Goal: Information Seeking & Learning: Learn about a topic

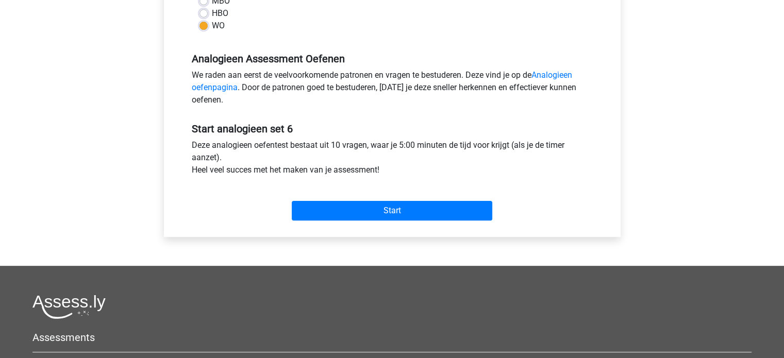
scroll to position [279, 0]
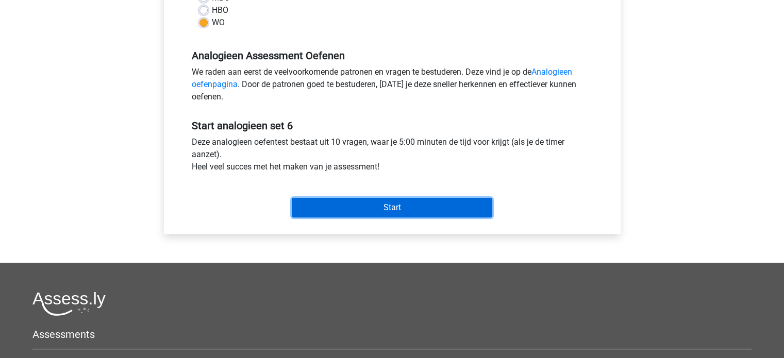
click at [384, 208] on input "Start" at bounding box center [392, 208] width 201 height 20
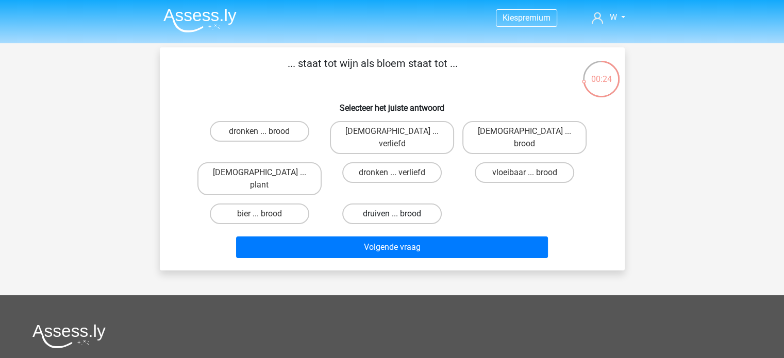
click at [380, 204] on label "druiven ... brood" at bounding box center [392, 214] width 100 height 21
click at [392, 214] on input "druiven ... brood" at bounding box center [395, 217] width 7 height 7
radio input "true"
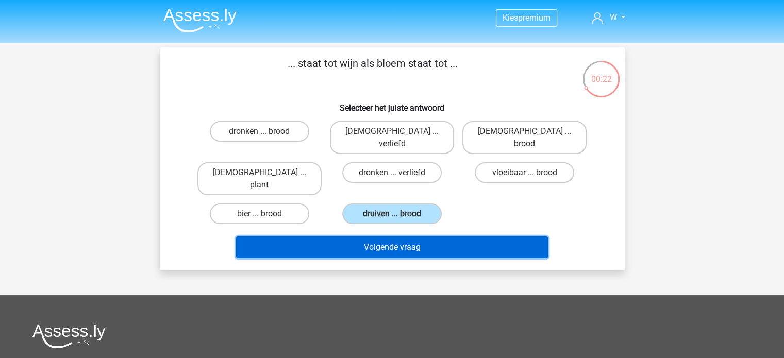
click at [377, 237] on button "Volgende vraag" at bounding box center [392, 248] width 312 height 22
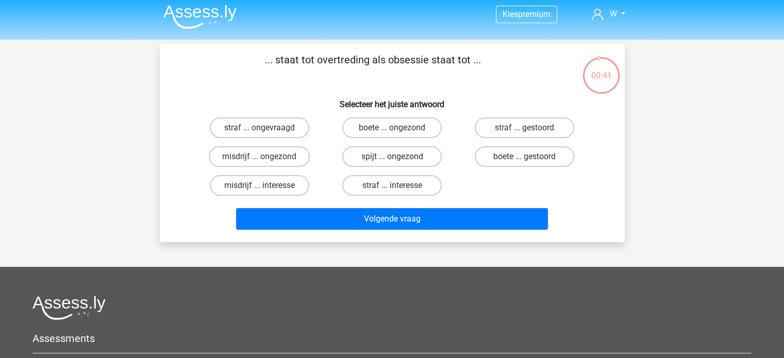
scroll to position [3, 0]
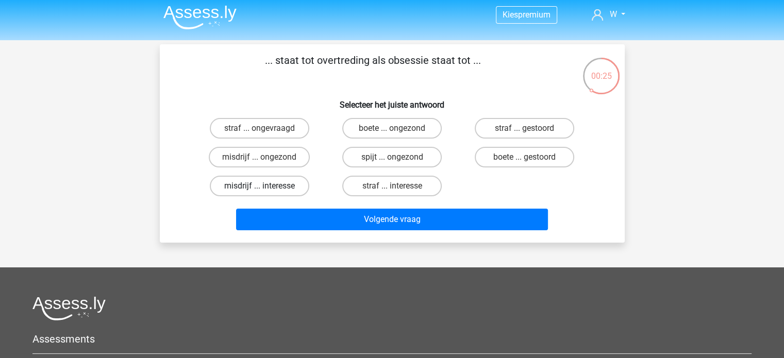
click at [277, 187] on label "misdrijf ... interesse" at bounding box center [260, 186] width 100 height 21
click at [266, 187] on input "misdrijf ... interesse" at bounding box center [262, 189] width 7 height 7
radio input "true"
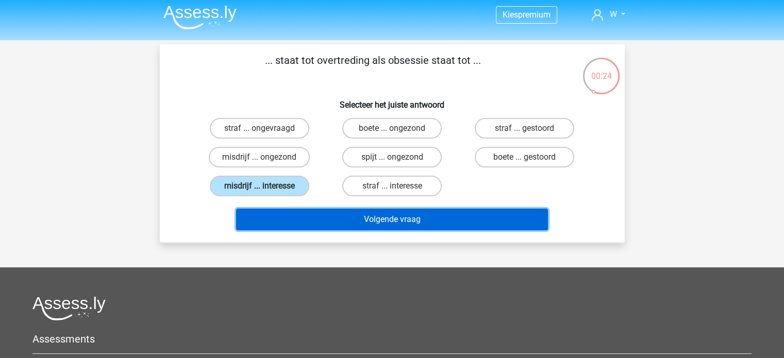
click at [404, 214] on button "Volgende vraag" at bounding box center [392, 220] width 312 height 22
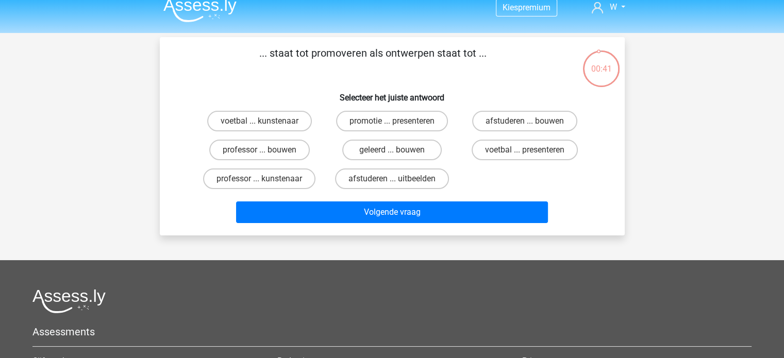
scroll to position [6, 0]
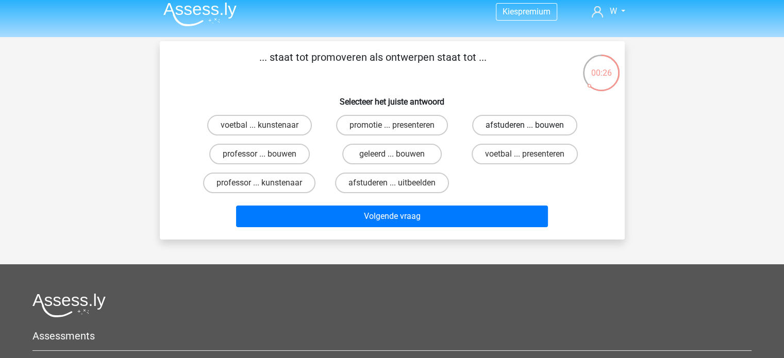
click at [528, 124] on label "afstuderen ... bouwen" at bounding box center [524, 125] width 105 height 21
click at [528, 125] on input "afstuderen ... bouwen" at bounding box center [528, 128] width 7 height 7
radio input "true"
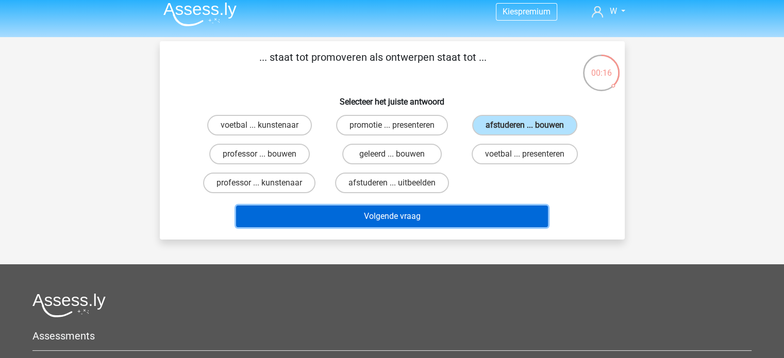
click at [423, 221] on button "Volgende vraag" at bounding box center [392, 217] width 312 height 22
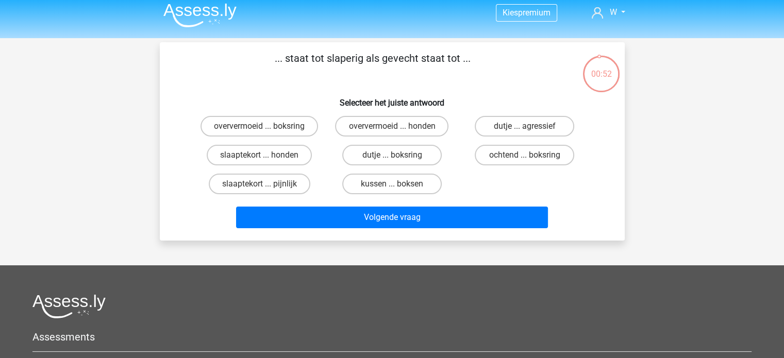
scroll to position [4, 0]
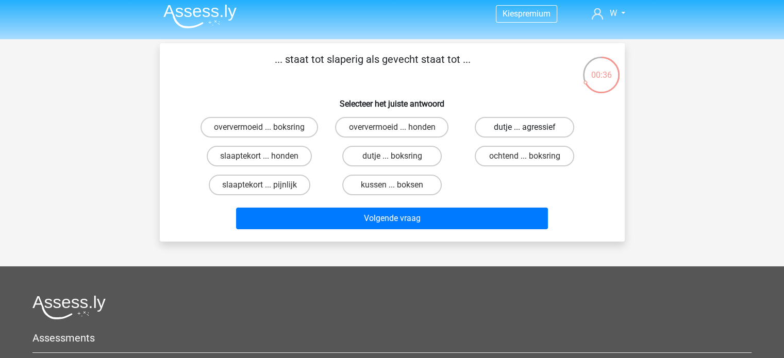
click at [551, 127] on label "dutje ... agressief" at bounding box center [525, 127] width 100 height 21
click at [532, 127] on input "dutje ... agressief" at bounding box center [528, 130] width 7 height 7
radio input "true"
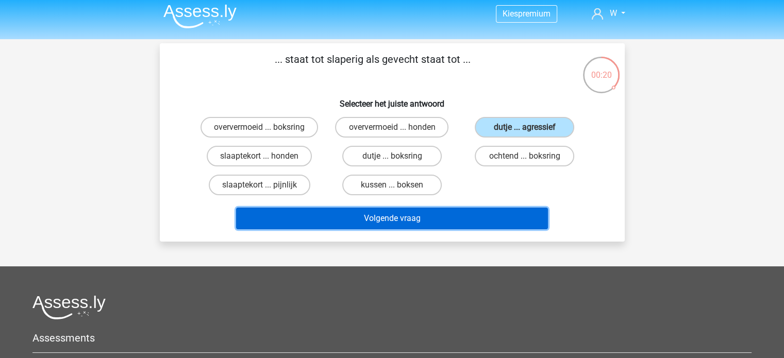
click at [399, 212] on button "Volgende vraag" at bounding box center [392, 219] width 312 height 22
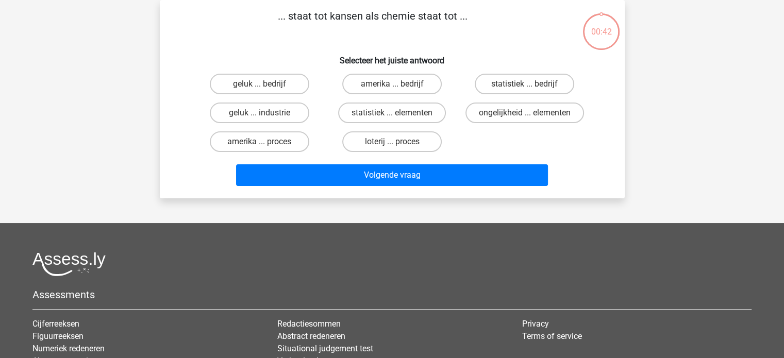
scroll to position [0, 0]
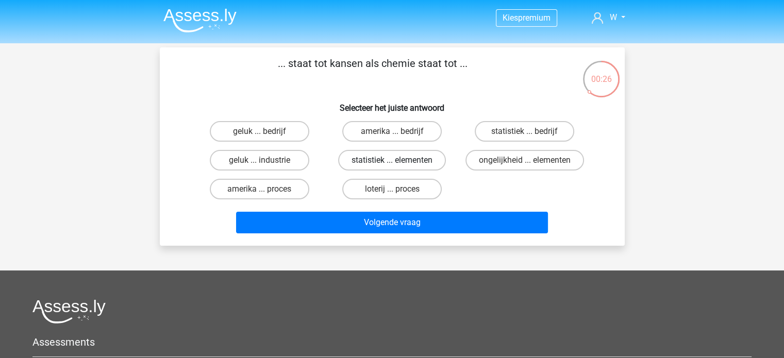
click at [384, 154] on label "statistiek ... elementen" at bounding box center [392, 160] width 108 height 21
click at [392, 160] on input "statistiek ... elementen" at bounding box center [395, 163] width 7 height 7
radio input "true"
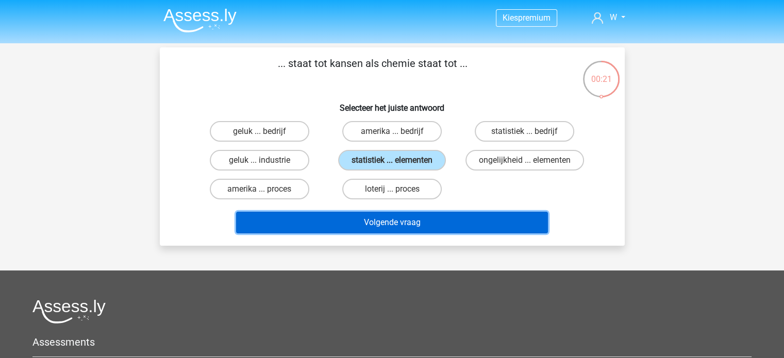
click at [445, 220] on button "Volgende vraag" at bounding box center [392, 223] width 312 height 22
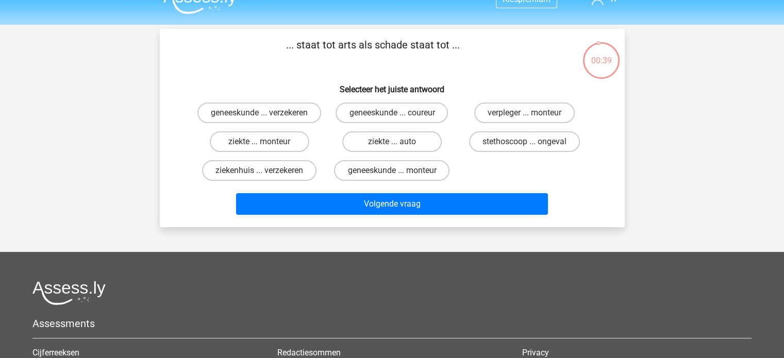
scroll to position [18, 0]
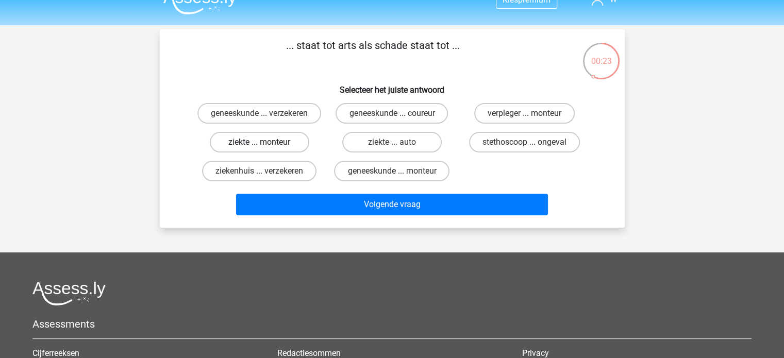
click at [287, 153] on label "ziekte ... monteur" at bounding box center [260, 142] width 100 height 21
click at [266, 149] on input "ziekte ... monteur" at bounding box center [262, 145] width 7 height 7
radio input "true"
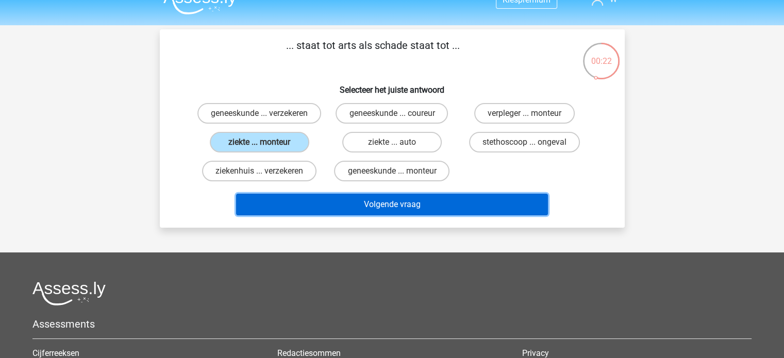
click at [406, 209] on button "Volgende vraag" at bounding box center [392, 205] width 312 height 22
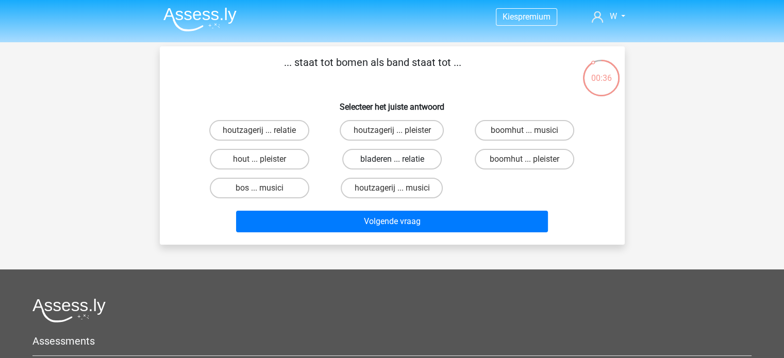
scroll to position [1, 0]
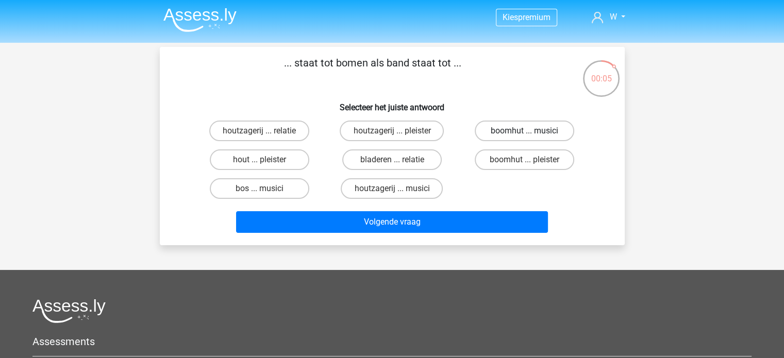
click at [505, 129] on label "boomhut ... musici" at bounding box center [525, 131] width 100 height 21
click at [525, 131] on input "boomhut ... musici" at bounding box center [528, 134] width 7 height 7
radio input "true"
click at [281, 188] on label "bos ... musici" at bounding box center [260, 188] width 100 height 21
click at [266, 189] on input "bos ... musici" at bounding box center [262, 192] width 7 height 7
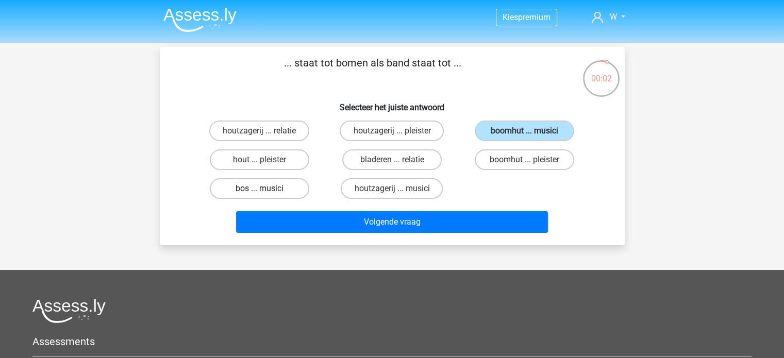
radio input "true"
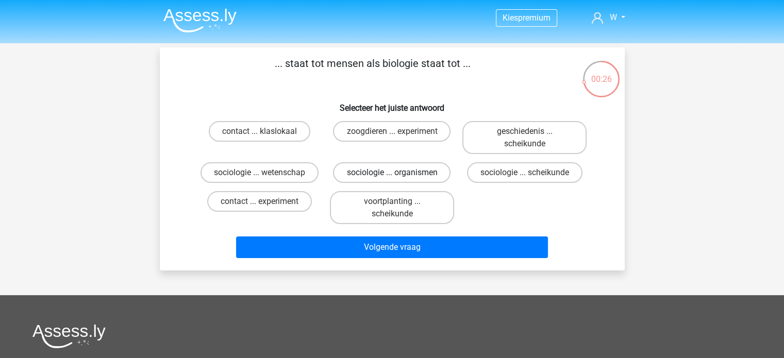
drag, startPoint x: 0, startPoint y: 0, endPoint x: 372, endPoint y: 182, distance: 414.4
click at [372, 182] on div "contact ... klaslokaal zoogdieren ... experiment geschiedenis ... scheikunde so…" at bounding box center [392, 172] width 398 height 111
click at [372, 182] on label "sociologie ... organismen" at bounding box center [392, 172] width 118 height 21
click at [392, 179] on input "sociologie ... organismen" at bounding box center [395, 176] width 7 height 7
radio input "true"
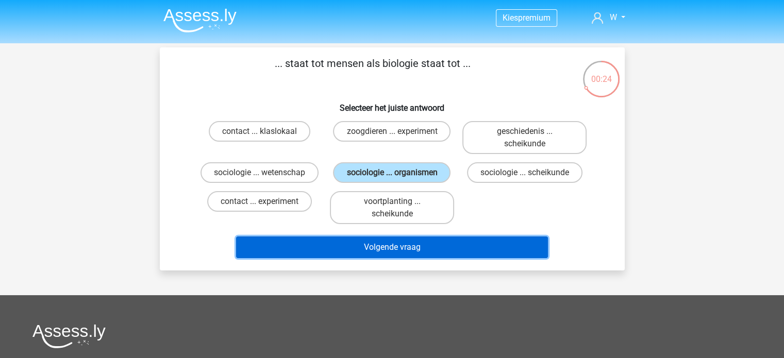
click at [418, 242] on button "Volgende vraag" at bounding box center [392, 248] width 312 height 22
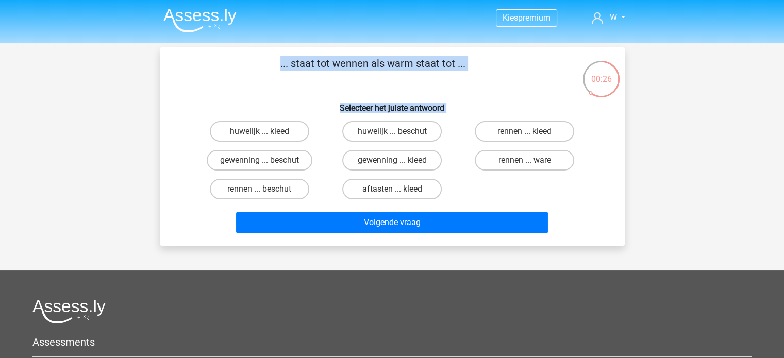
click at [526, 164] on input "rennen ... ware" at bounding box center [528, 163] width 7 height 7
radio input "true"
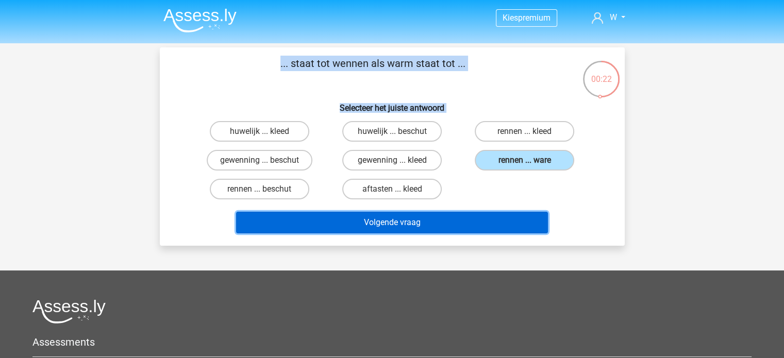
click at [417, 222] on button "Volgende vraag" at bounding box center [392, 223] width 312 height 22
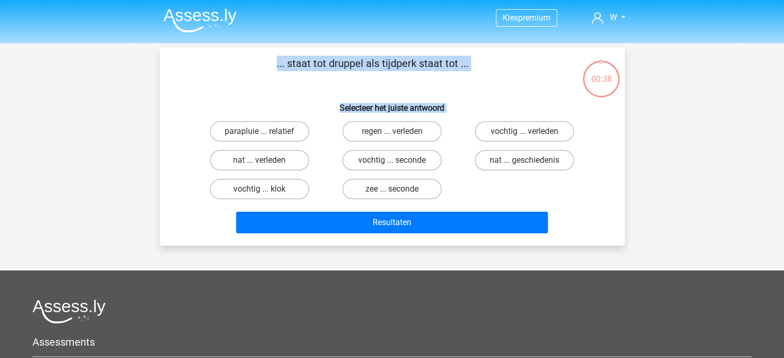
scroll to position [47, 0]
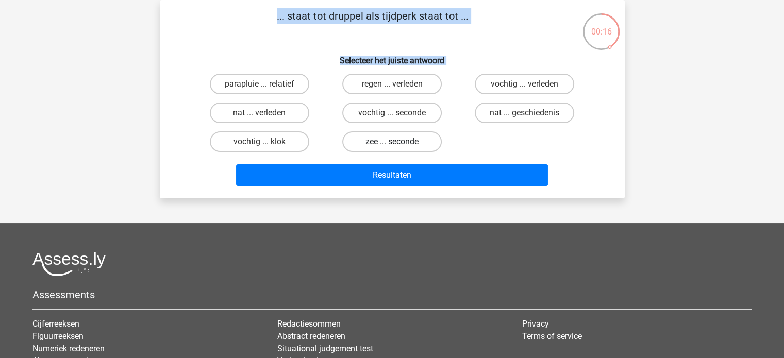
click at [413, 137] on label "zee ... seconde" at bounding box center [392, 141] width 100 height 21
click at [399, 142] on input "zee ... seconde" at bounding box center [395, 145] width 7 height 7
radio input "true"
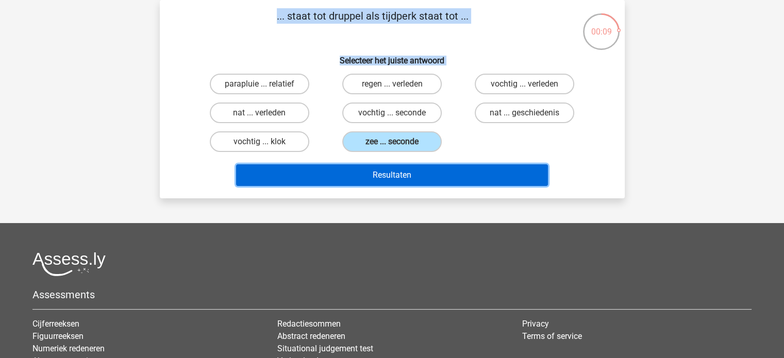
click at [406, 171] on button "Resultaten" at bounding box center [392, 175] width 312 height 22
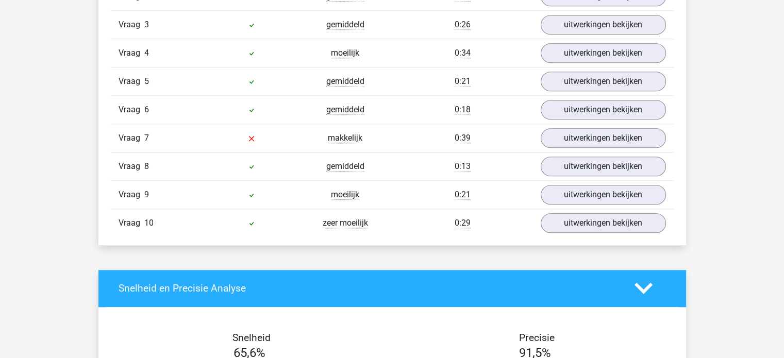
scroll to position [932, 0]
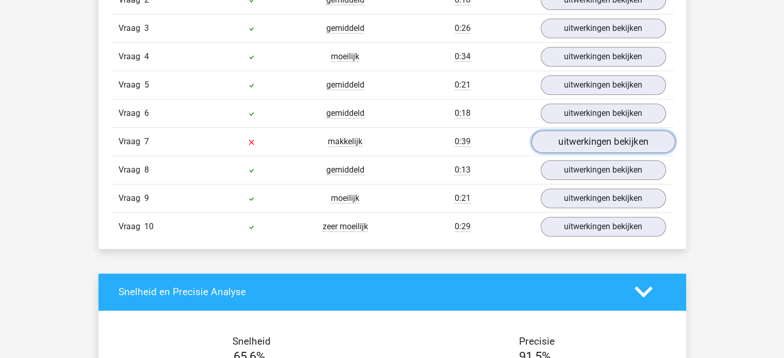
click at [569, 140] on link "uitwerkingen bekijken" at bounding box center [603, 141] width 144 height 23
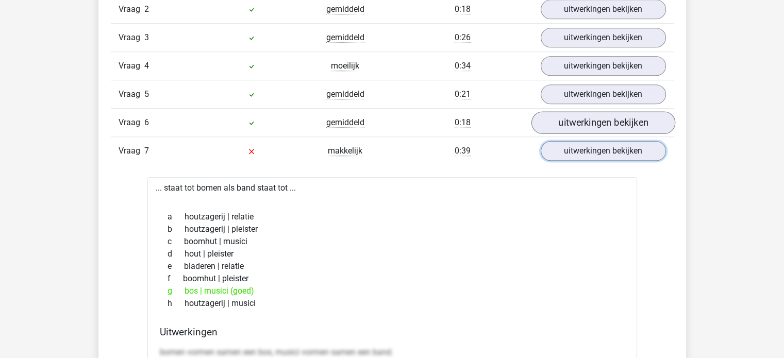
scroll to position [921, 0]
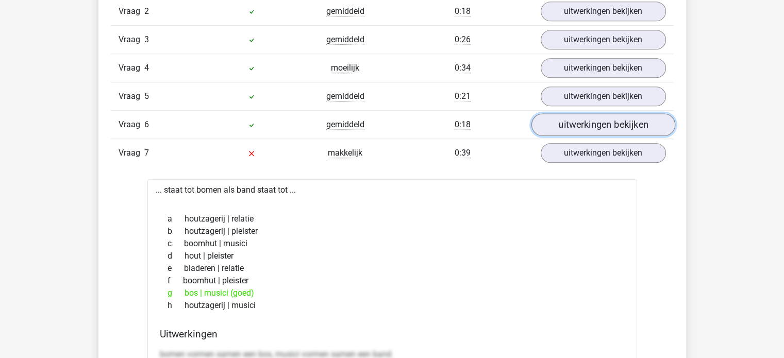
click at [582, 128] on link "uitwerkingen bekijken" at bounding box center [603, 124] width 144 height 23
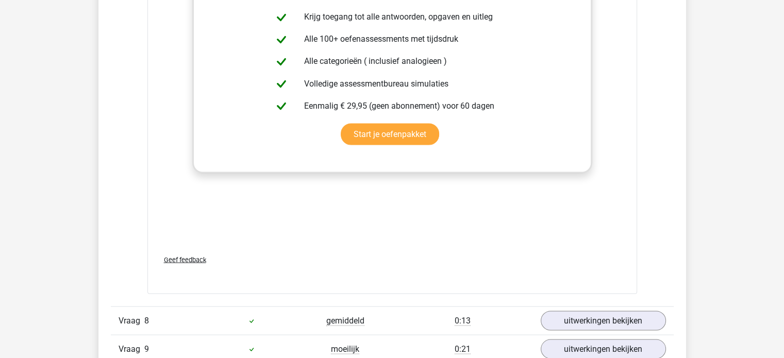
scroll to position [1934, 0]
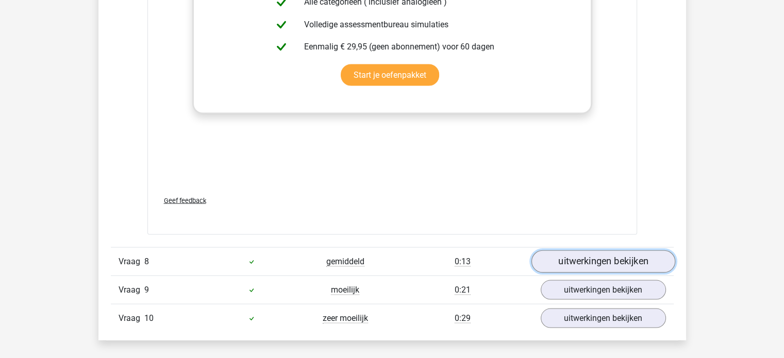
click at [567, 255] on link "uitwerkingen bekijken" at bounding box center [603, 261] width 144 height 23
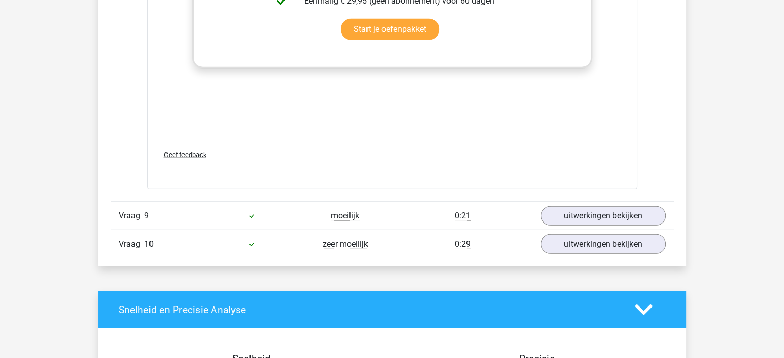
scroll to position [2555, 0]
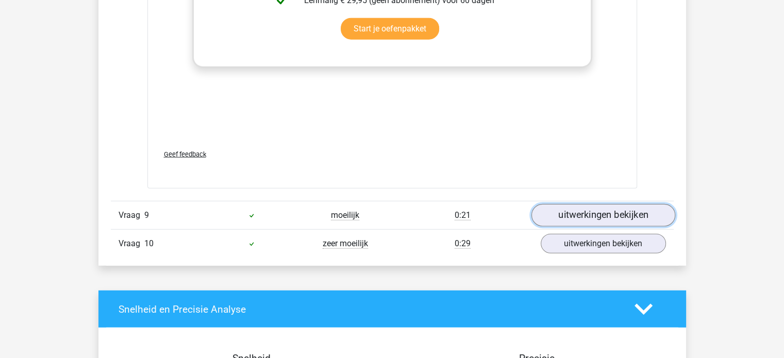
click at [580, 220] on link "uitwerkingen bekijken" at bounding box center [603, 216] width 144 height 23
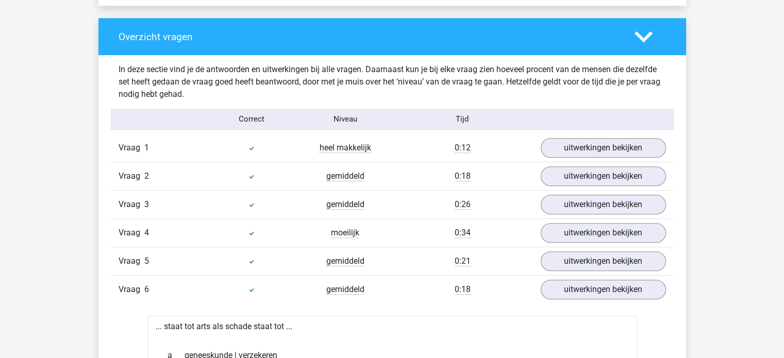
scroll to position [757, 0]
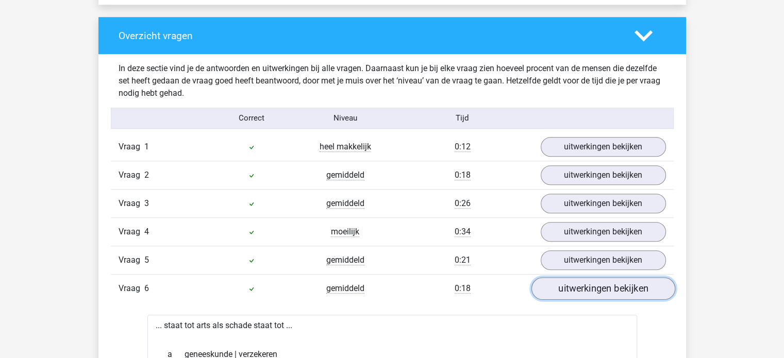
click at [591, 290] on link "uitwerkingen bekijken" at bounding box center [603, 288] width 144 height 23
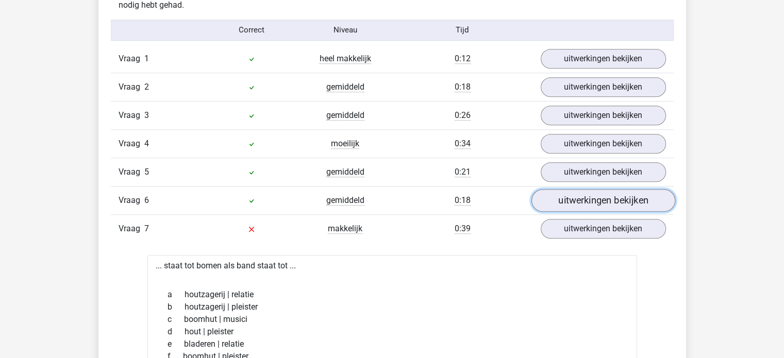
scroll to position [846, 0]
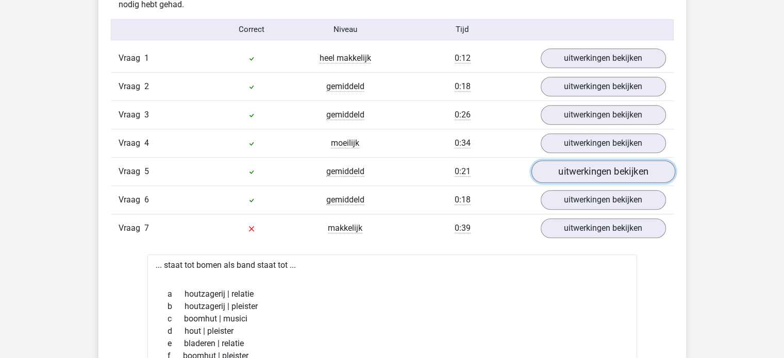
click at [630, 177] on link "uitwerkingen bekijken" at bounding box center [603, 171] width 144 height 23
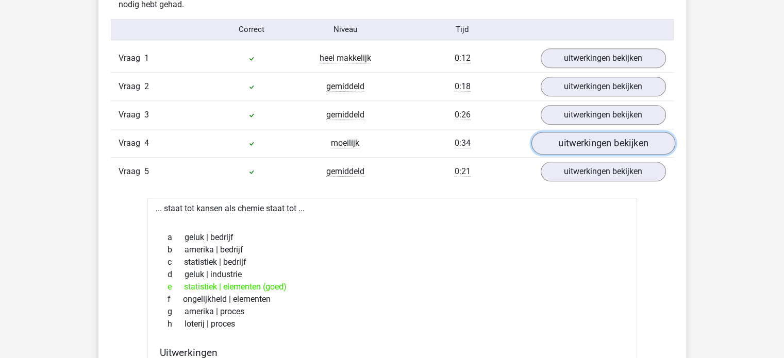
click at [636, 142] on link "uitwerkingen bekijken" at bounding box center [603, 143] width 144 height 23
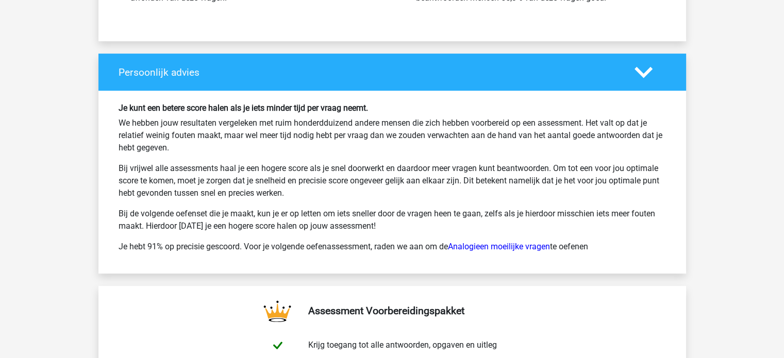
scroll to position [4235, 0]
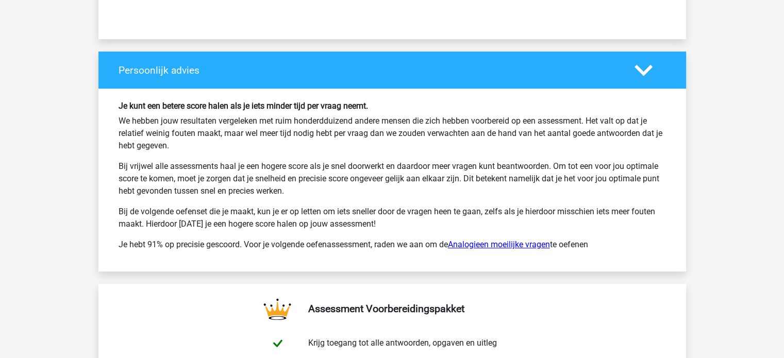
click at [528, 243] on link "Analogieen moeilijke vragen" at bounding box center [499, 245] width 102 height 10
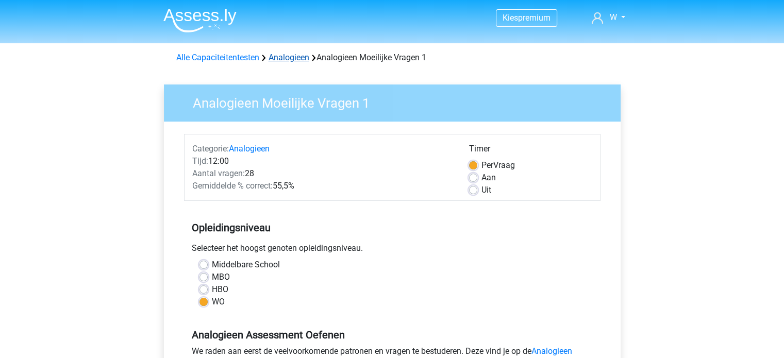
click at [289, 54] on link "Analogieen" at bounding box center [289, 58] width 41 height 10
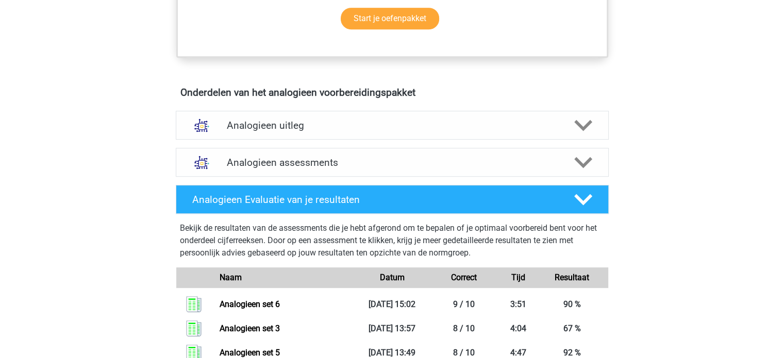
scroll to position [524, 0]
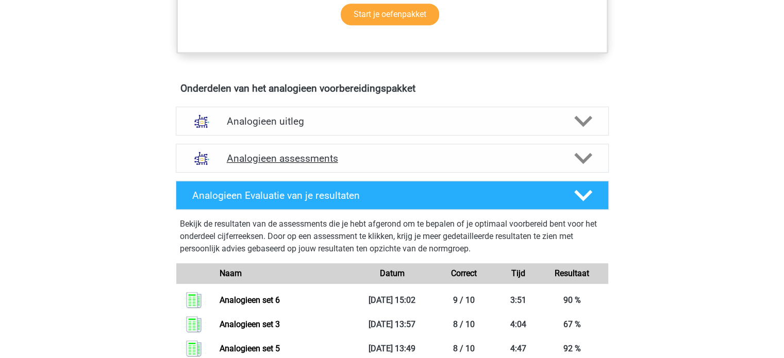
click at [460, 171] on div "Analogieen assessments" at bounding box center [392, 158] width 433 height 29
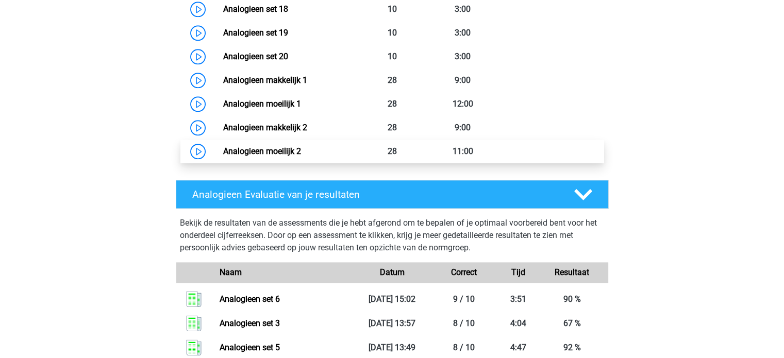
scroll to position [1169, 0]
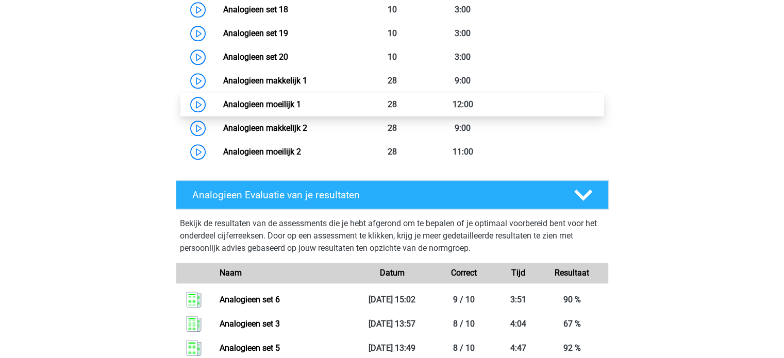
click at [301, 109] on link "Analogieen moeilijk 1" at bounding box center [262, 105] width 78 height 10
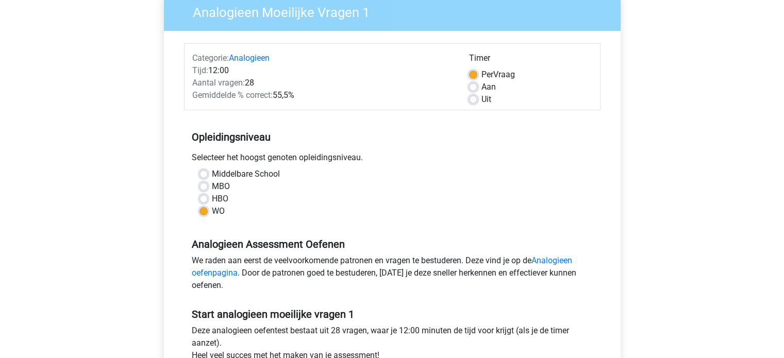
scroll to position [91, 0]
click at [482, 98] on label "Uit" at bounding box center [487, 99] width 10 height 12
click at [474, 98] on input "Uit" at bounding box center [473, 98] width 8 height 10
radio input "true"
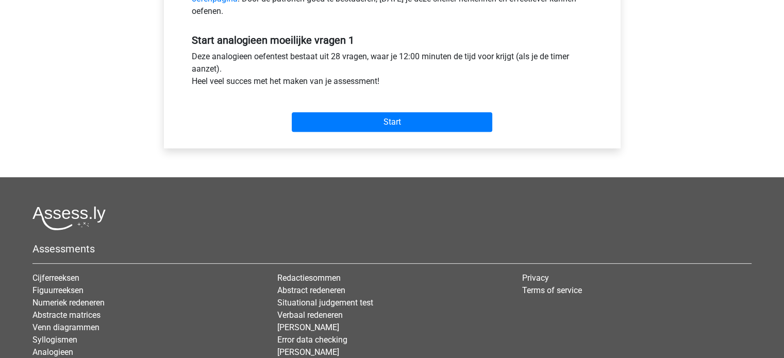
scroll to position [372, 0]
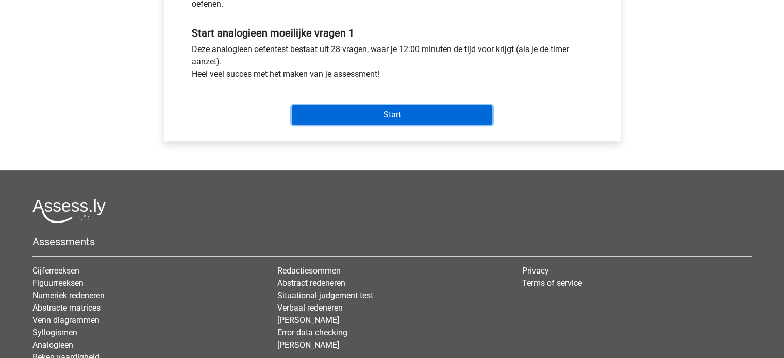
click at [364, 105] on input "Start" at bounding box center [392, 115] width 201 height 20
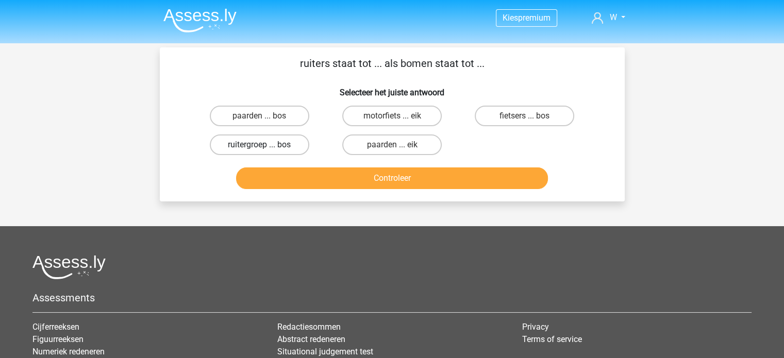
click at [293, 144] on label "ruitergroep ... bos" at bounding box center [260, 145] width 100 height 21
click at [266, 145] on input "ruitergroep ... bos" at bounding box center [262, 148] width 7 height 7
radio input "true"
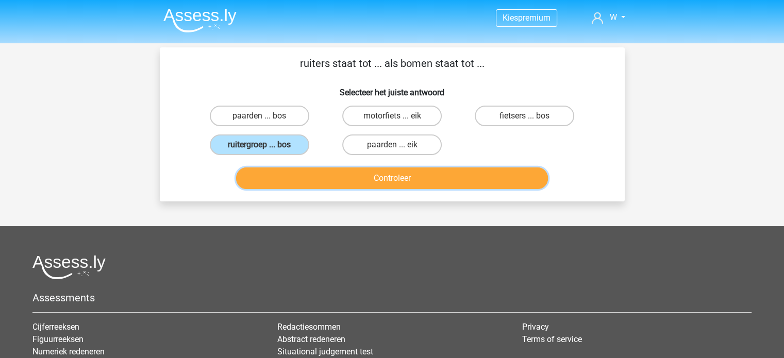
click at [350, 176] on button "Controleer" at bounding box center [392, 179] width 312 height 22
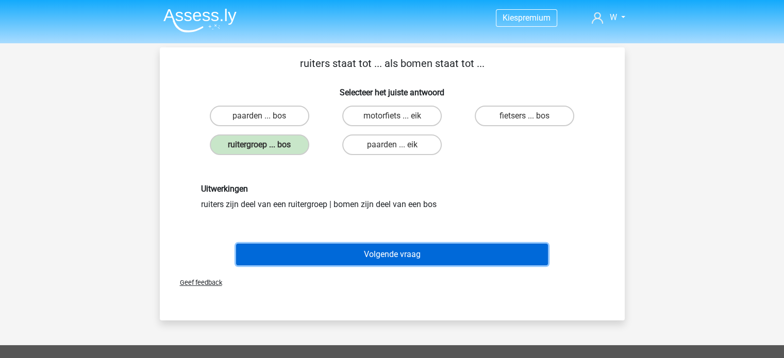
click at [392, 255] on button "Volgende vraag" at bounding box center [392, 255] width 312 height 22
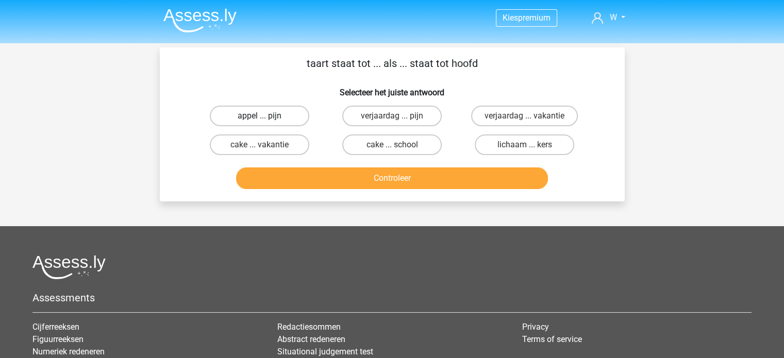
click at [267, 109] on label "appel ... pijn" at bounding box center [260, 116] width 100 height 21
click at [266, 116] on input "appel ... pijn" at bounding box center [262, 119] width 7 height 7
radio input "true"
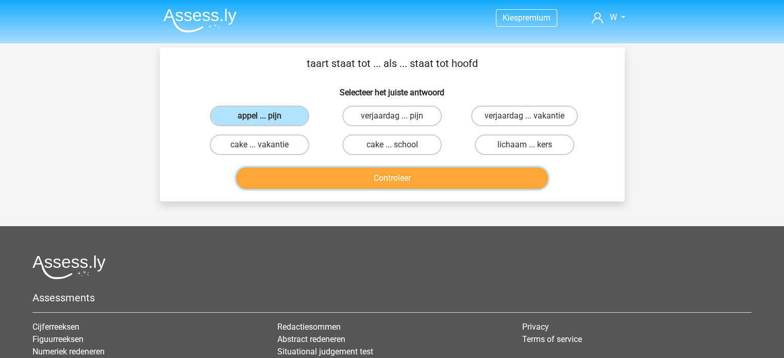
click at [373, 180] on button "Controleer" at bounding box center [392, 179] width 312 height 22
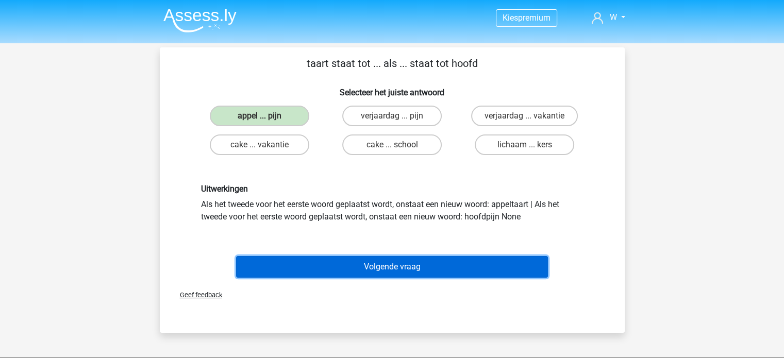
click at [378, 266] on button "Volgende vraag" at bounding box center [392, 267] width 312 height 22
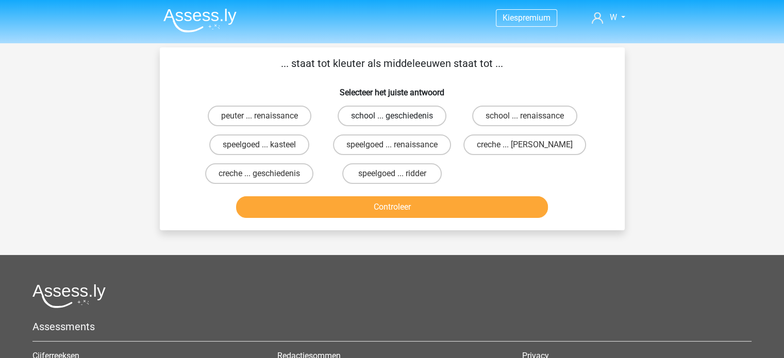
click at [373, 115] on label "school ... geschiedenis" at bounding box center [392, 116] width 109 height 21
click at [392, 116] on input "school ... geschiedenis" at bounding box center [395, 119] width 7 height 7
radio input "true"
click at [297, 115] on label "peuter ... renaissance" at bounding box center [260, 116] width 104 height 21
click at [266, 116] on input "peuter ... renaissance" at bounding box center [262, 119] width 7 height 7
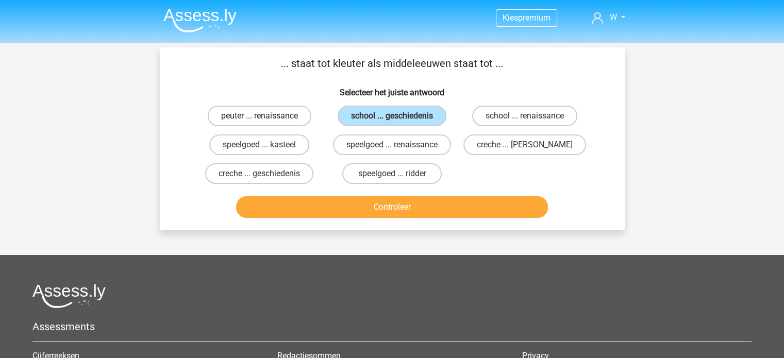
radio input "true"
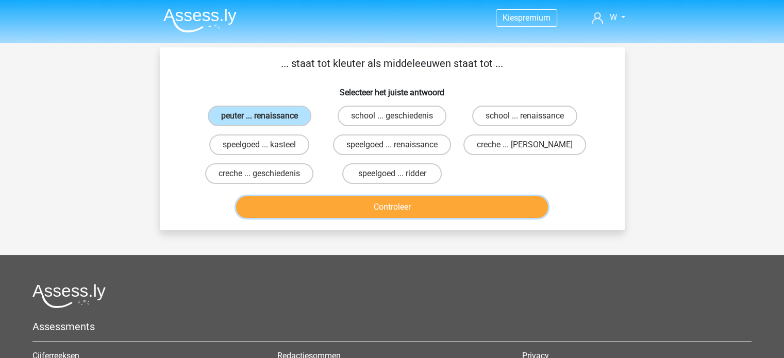
click at [353, 207] on button "Controleer" at bounding box center [392, 207] width 312 height 22
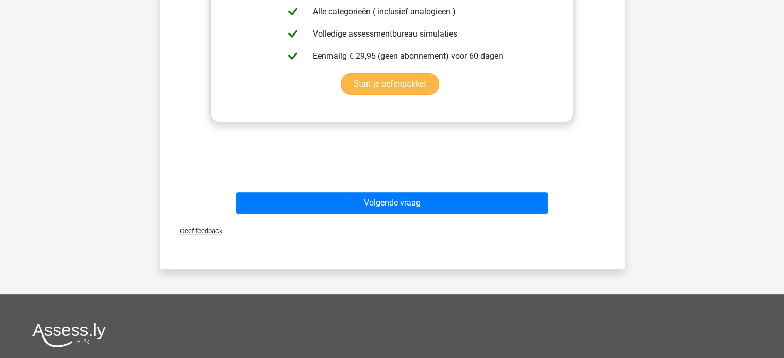
scroll to position [332, 0]
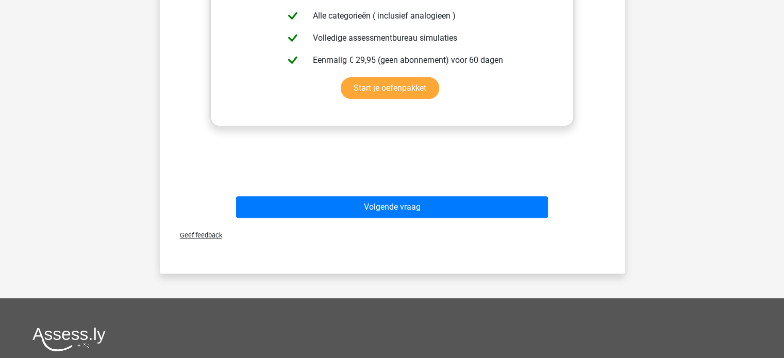
click at [369, 218] on div "Volgende vraag" at bounding box center [392, 209] width 398 height 26
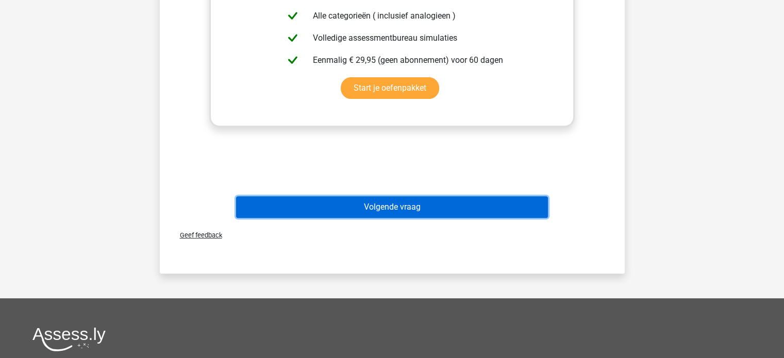
click at [369, 210] on button "Volgende vraag" at bounding box center [392, 207] width 312 height 22
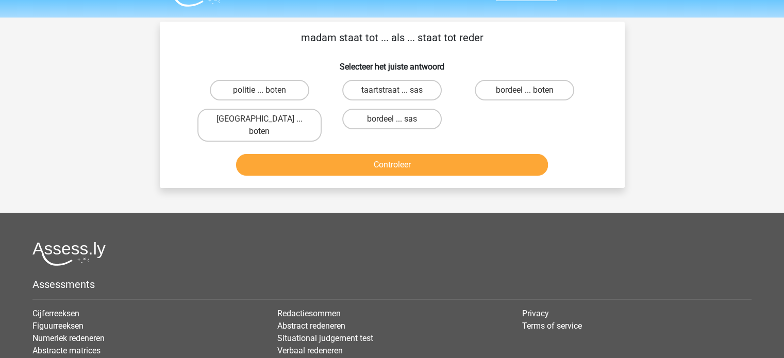
scroll to position [18, 0]
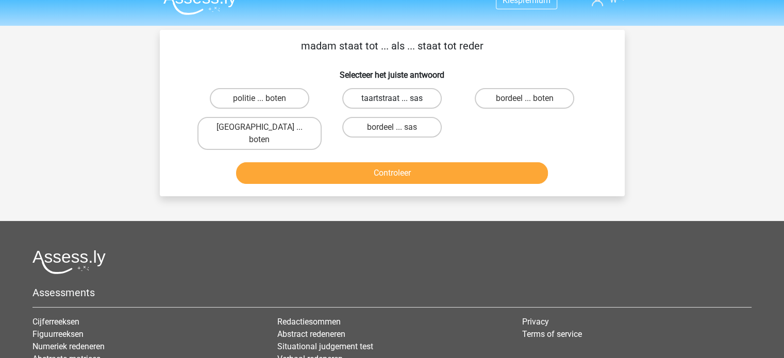
click at [414, 102] on label "taartstraat ... sas" at bounding box center [392, 98] width 100 height 21
click at [399, 102] on input "taartstraat ... sas" at bounding box center [395, 101] width 7 height 7
radio input "true"
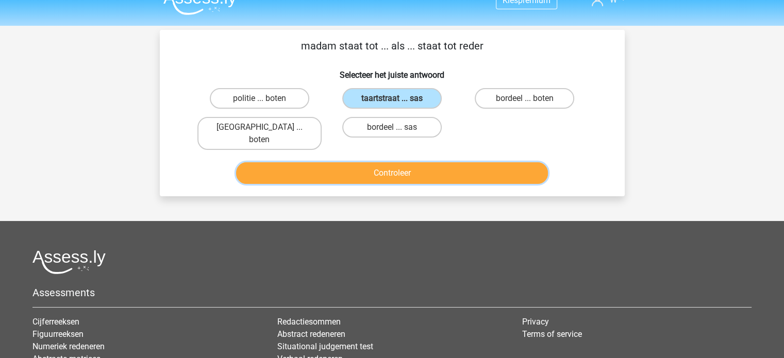
click at [427, 164] on button "Controleer" at bounding box center [392, 173] width 312 height 22
